Goal: Information Seeking & Learning: Learn about a topic

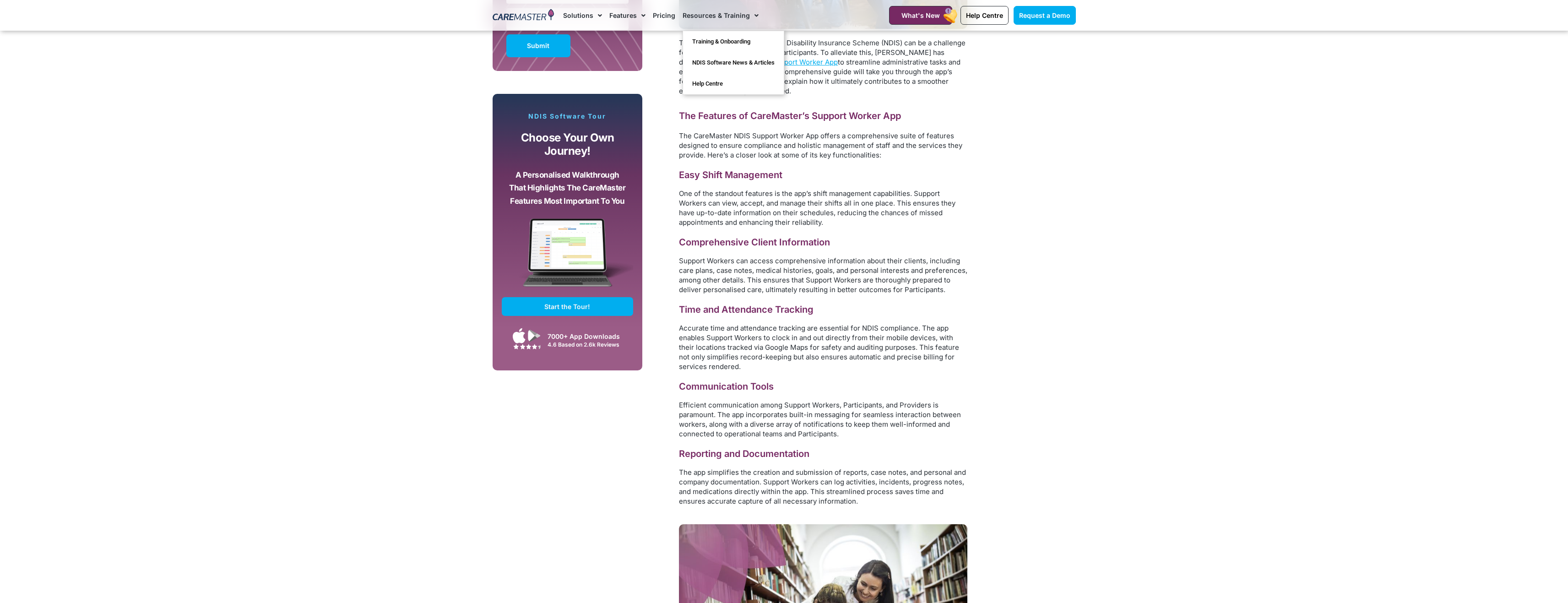
scroll to position [725, 0]
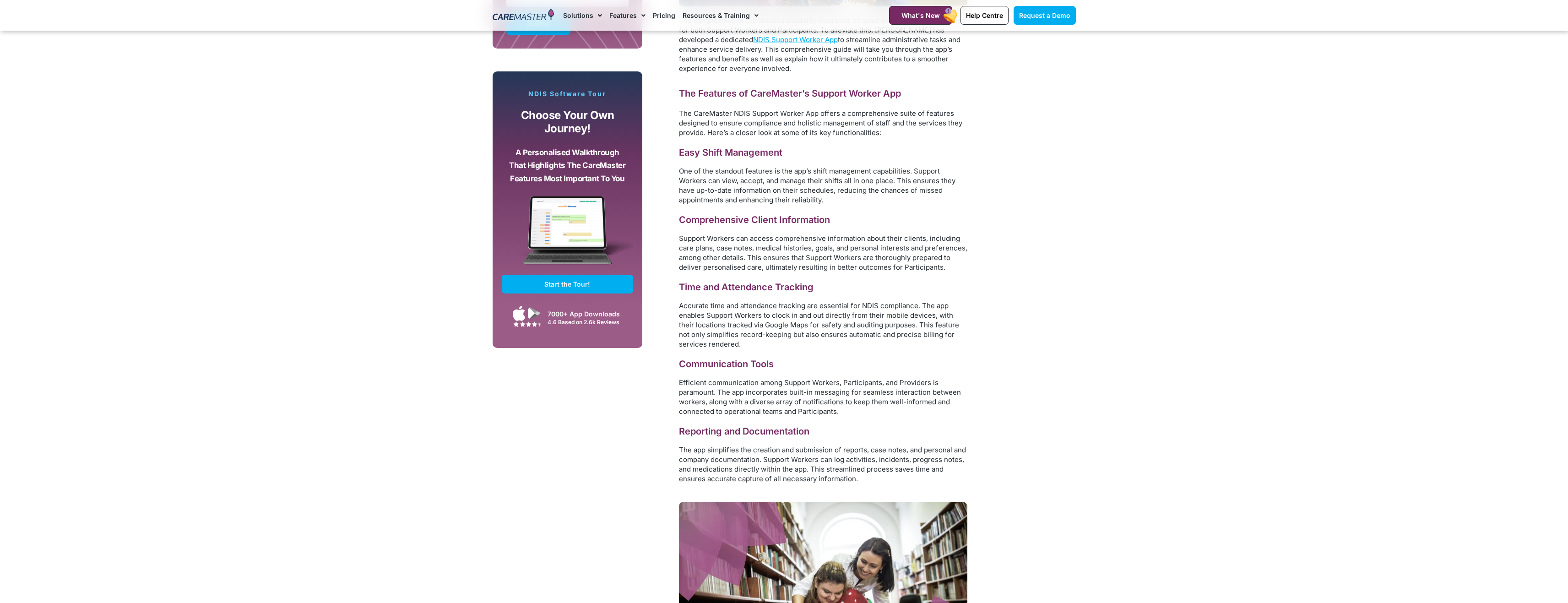
click at [773, 286] on h3 "Time and Attendance Tracking" at bounding box center [823, 287] width 289 height 12
drag, startPoint x: 705, startPoint y: 287, endPoint x: 917, endPoint y: 311, distance: 213.4
click at [917, 311] on div "The complexities of the National Disability Insurance Scheme (NDIS) can be a ch…" at bounding box center [823, 249] width 289 height 468
drag, startPoint x: 917, startPoint y: 311, endPoint x: 850, endPoint y: 348, distance: 76.5
click at [850, 348] on p "Accurate time and attendance tracking are essential for NDIS compliance. The ap…" at bounding box center [823, 324] width 289 height 48
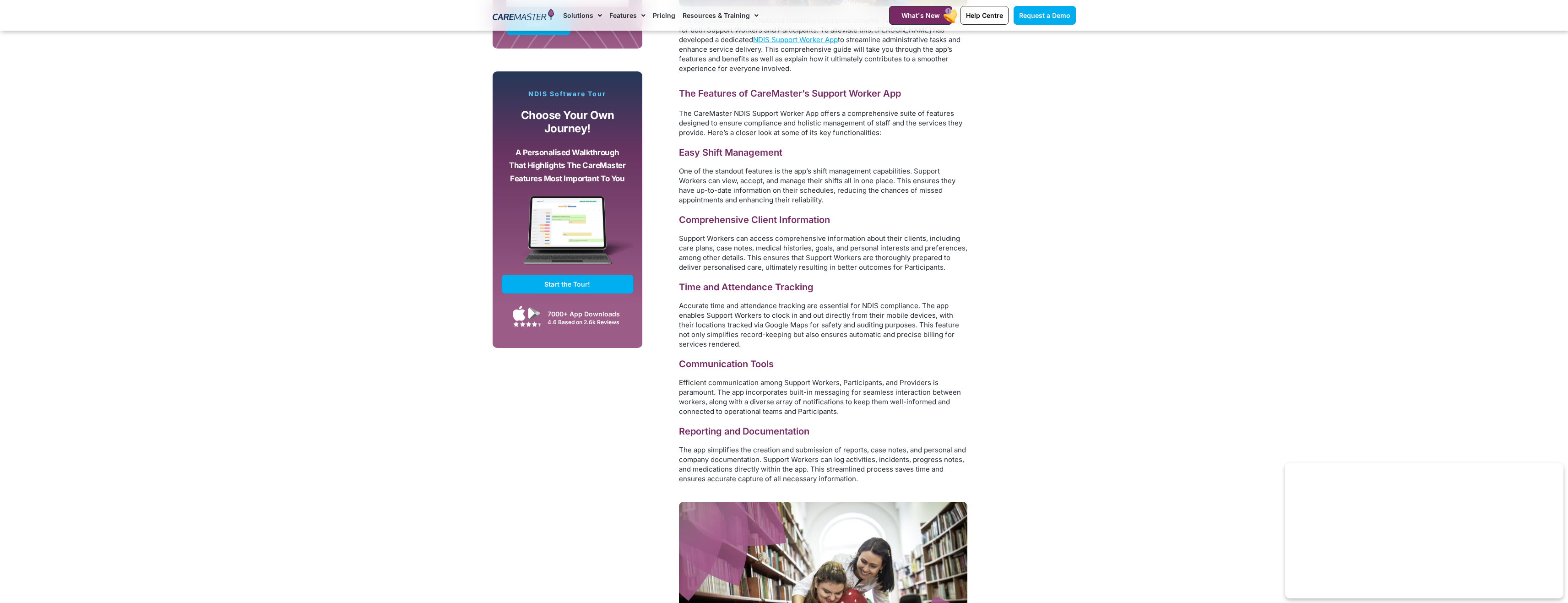
scroll to position [358, 0]
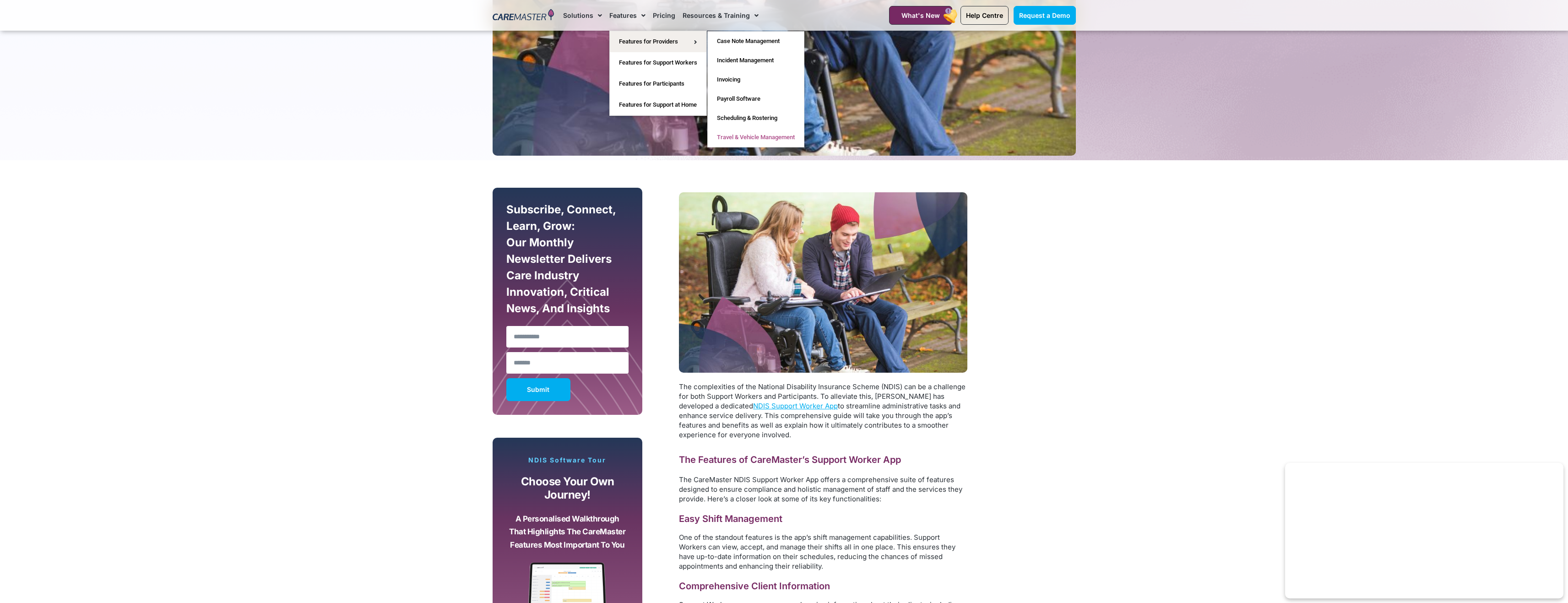
click at [757, 139] on link "Travel & Vehicle Management" at bounding box center [756, 138] width 96 height 19
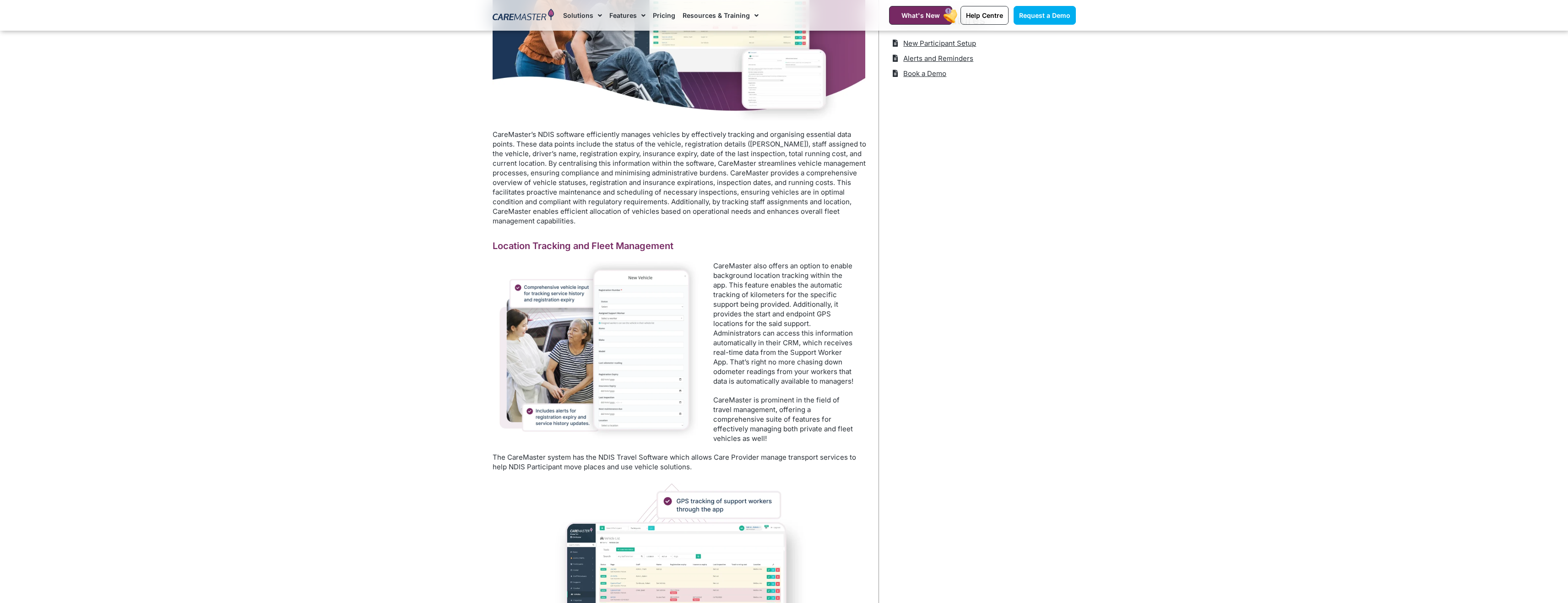
scroll to position [320, 0]
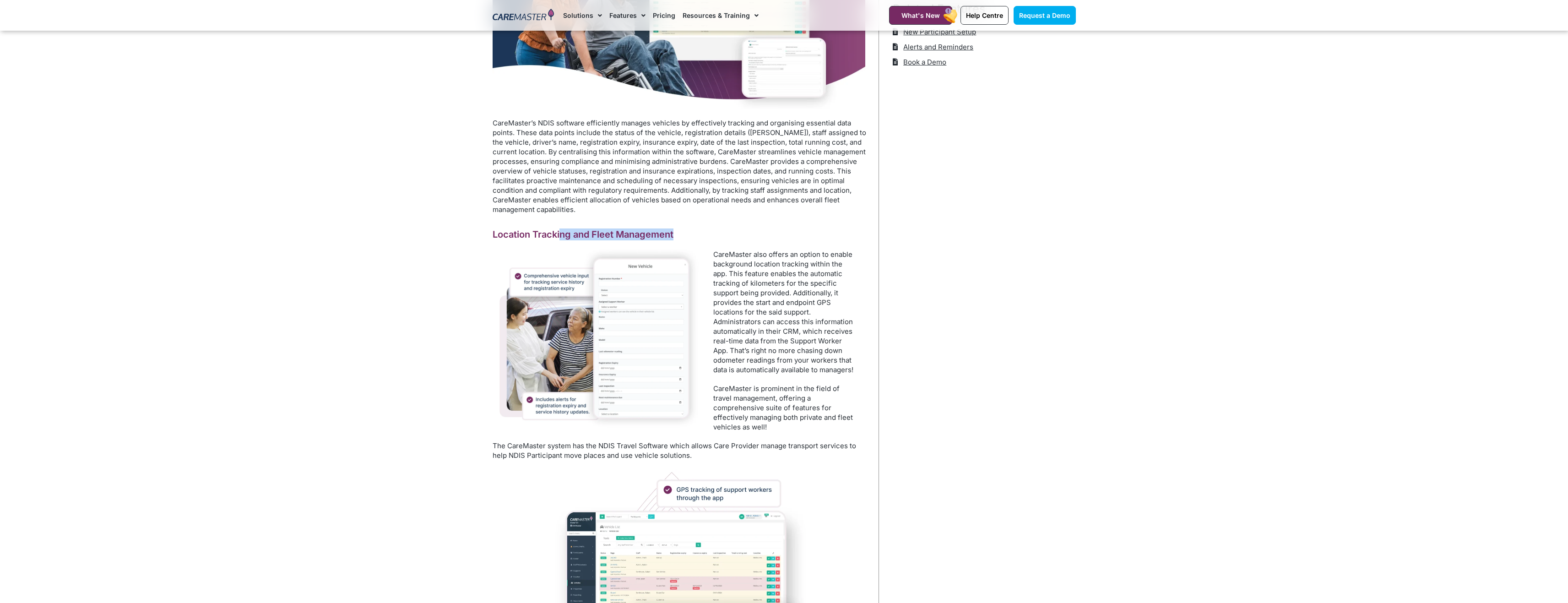
drag, startPoint x: 559, startPoint y: 235, endPoint x: 690, endPoint y: 237, distance: 131.0
click at [690, 237] on h2 "Location Tracking and Fleet Management" at bounding box center [681, 234] width 377 height 12
drag, startPoint x: 690, startPoint y: 237, endPoint x: 834, endPoint y: 313, distance: 162.8
click at [834, 313] on p "CareMaster also offers an option to enable background location tracking within …" at bounding box center [785, 312] width 142 height 125
drag, startPoint x: 834, startPoint y: 313, endPoint x: 810, endPoint y: 331, distance: 30.0
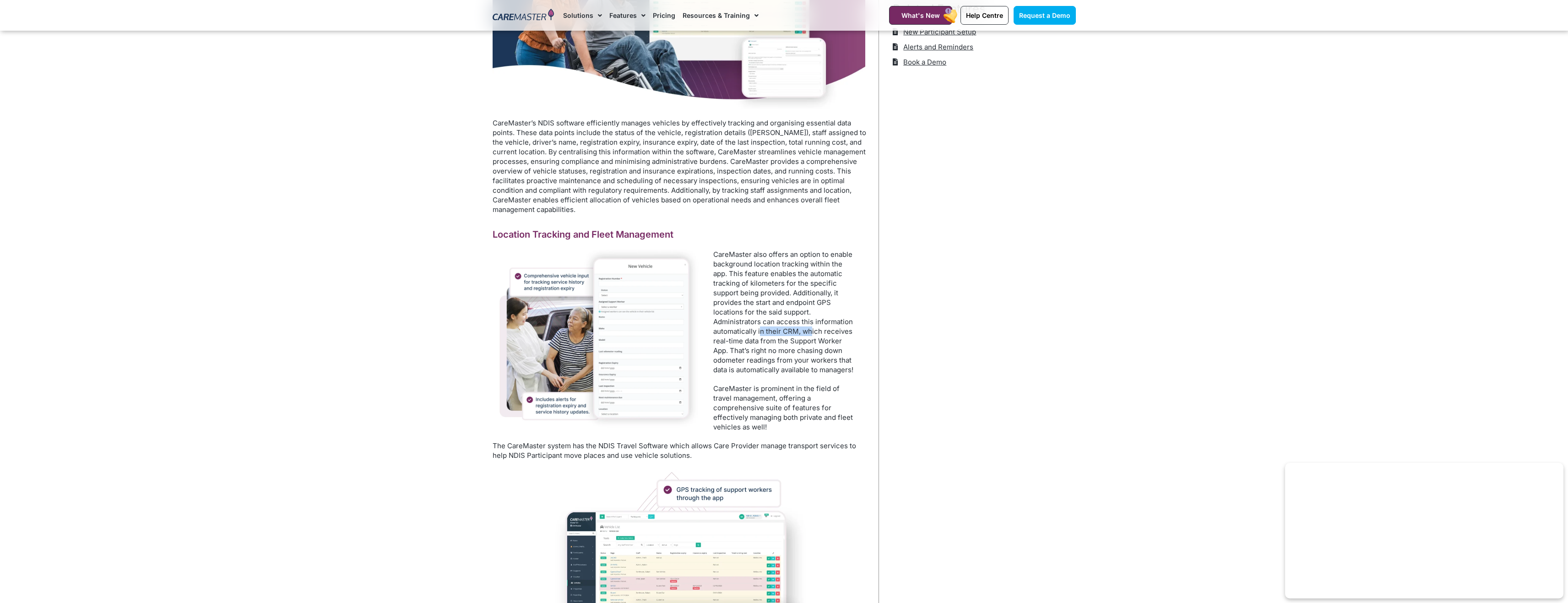
click at [810, 331] on p "CareMaster also offers an option to enable background location tracking within …" at bounding box center [785, 312] width 142 height 125
drag, startPoint x: 810, startPoint y: 331, endPoint x: 773, endPoint y: 344, distance: 39.2
click at [773, 344] on p "CareMaster also offers an option to enable background location tracking within …" at bounding box center [785, 312] width 142 height 125
drag, startPoint x: 788, startPoint y: 330, endPoint x: 843, endPoint y: 414, distance: 100.4
click at [843, 414] on div "CareMaster also offers an option to enable background location tracking within …" at bounding box center [784, 345] width 169 height 191
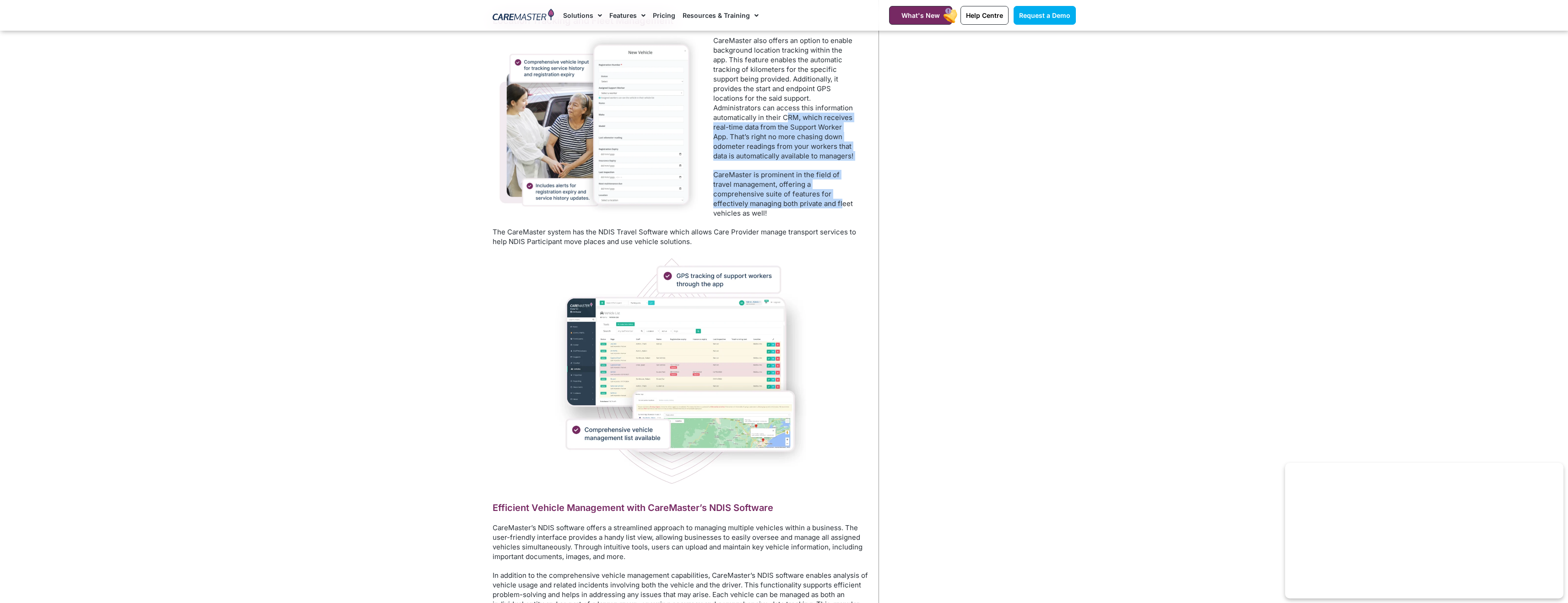
scroll to position [549, 0]
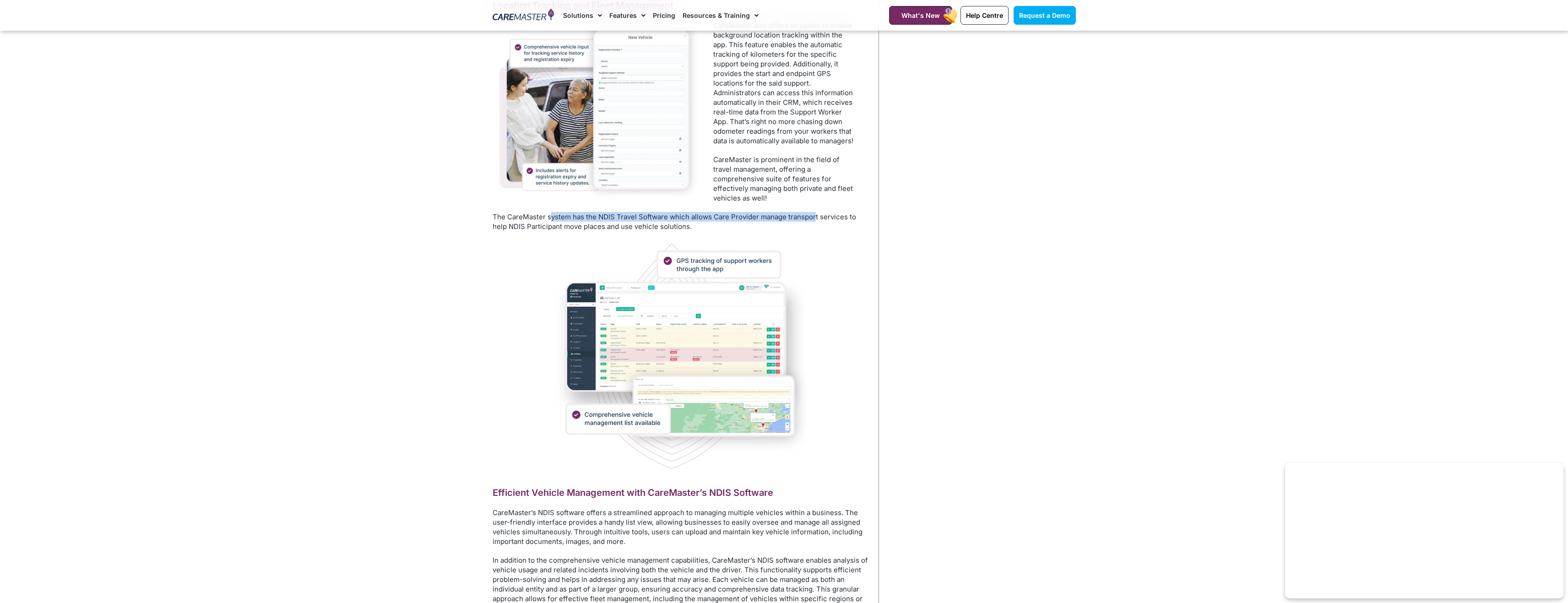
drag, startPoint x: 551, startPoint y: 213, endPoint x: 815, endPoint y: 220, distance: 264.1
click at [815, 220] on p "The CareMaster system has the NDIS Travel Software which allows Care Provider m…" at bounding box center [681, 221] width 377 height 19
drag, startPoint x: 815, startPoint y: 220, endPoint x: 808, endPoint y: 267, distance: 47.5
click at [808, 267] on div at bounding box center [681, 356] width 377 height 232
